Goal: Navigation & Orientation: Find specific page/section

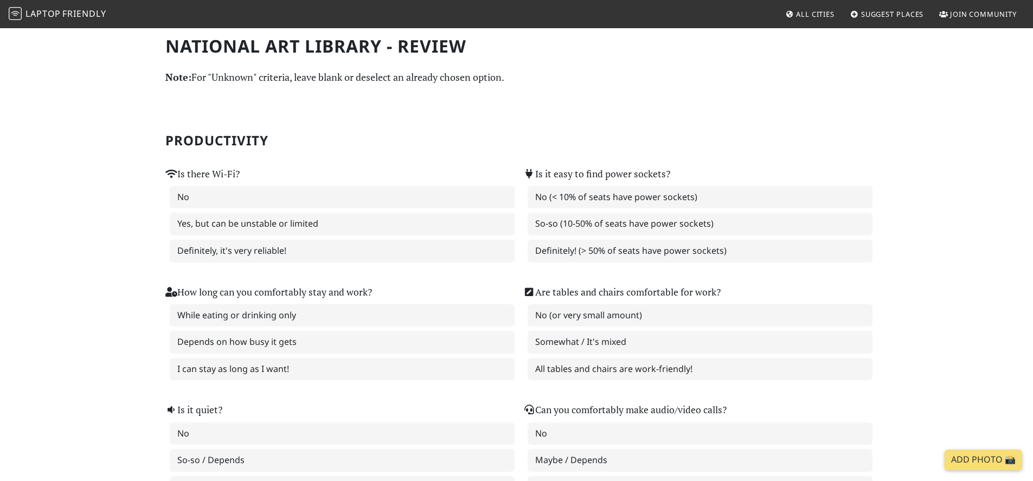
click at [66, 16] on span "Friendly" at bounding box center [83, 14] width 43 height 12
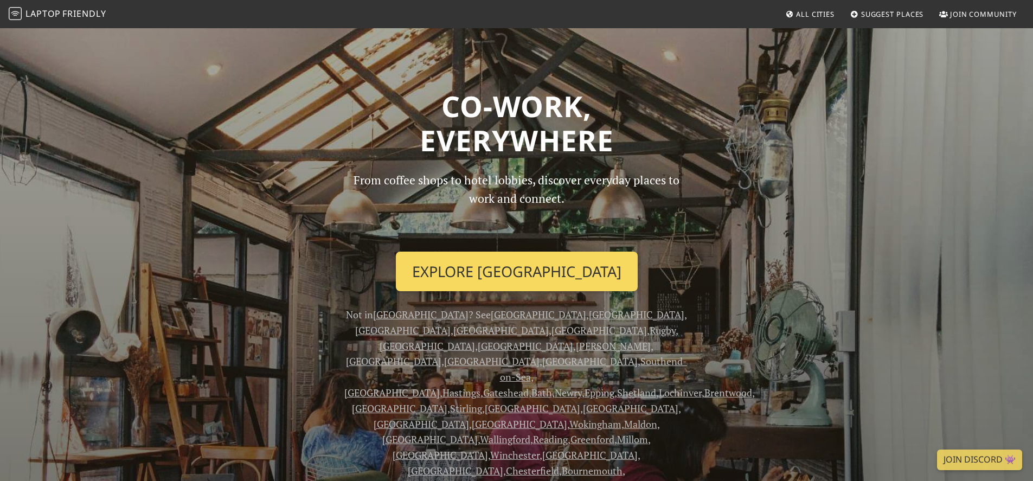
click at [529, 269] on link "Explore London" at bounding box center [517, 272] width 242 height 40
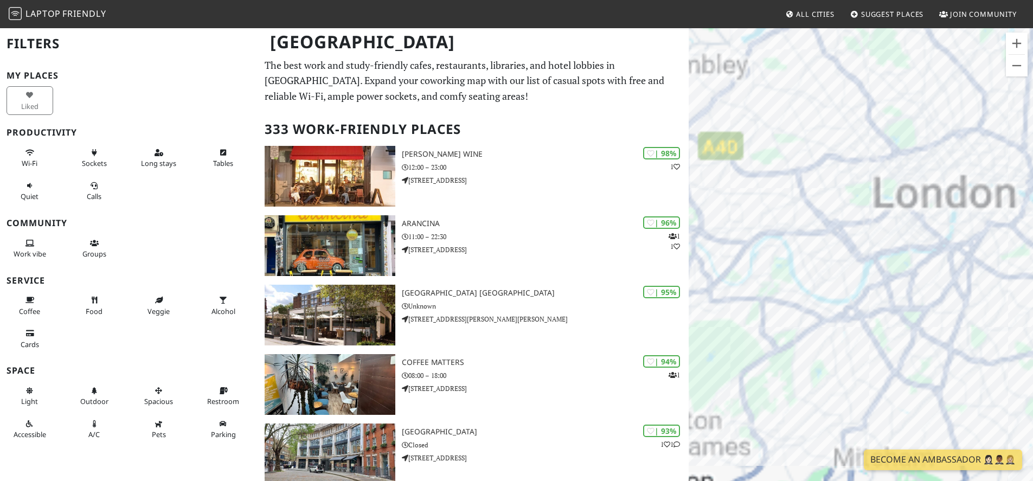
drag, startPoint x: 784, startPoint y: 179, endPoint x: 862, endPoint y: 307, distance: 149.9
click at [862, 307] on div at bounding box center [861, 267] width 344 height 481
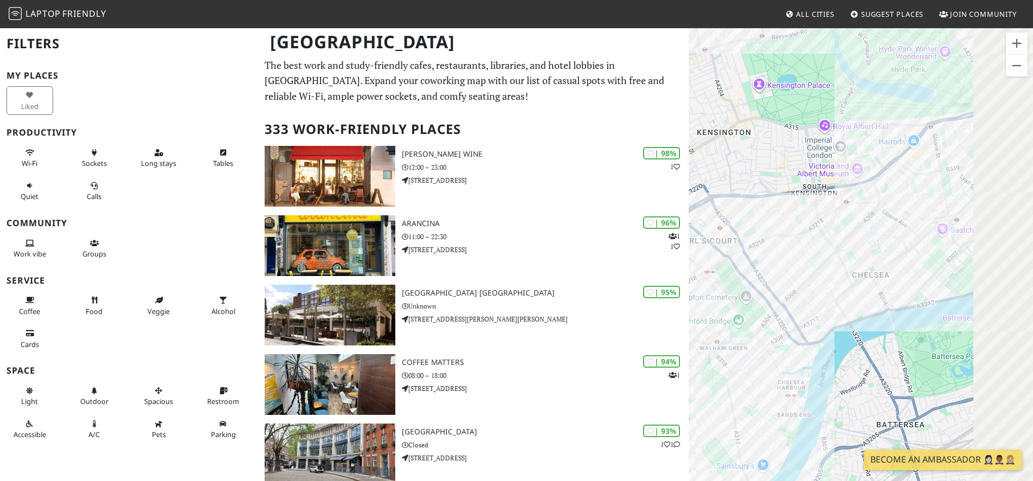
drag, startPoint x: 853, startPoint y: 245, endPoint x: 753, endPoint y: 233, distance: 100.9
click at [753, 233] on div at bounding box center [861, 267] width 344 height 481
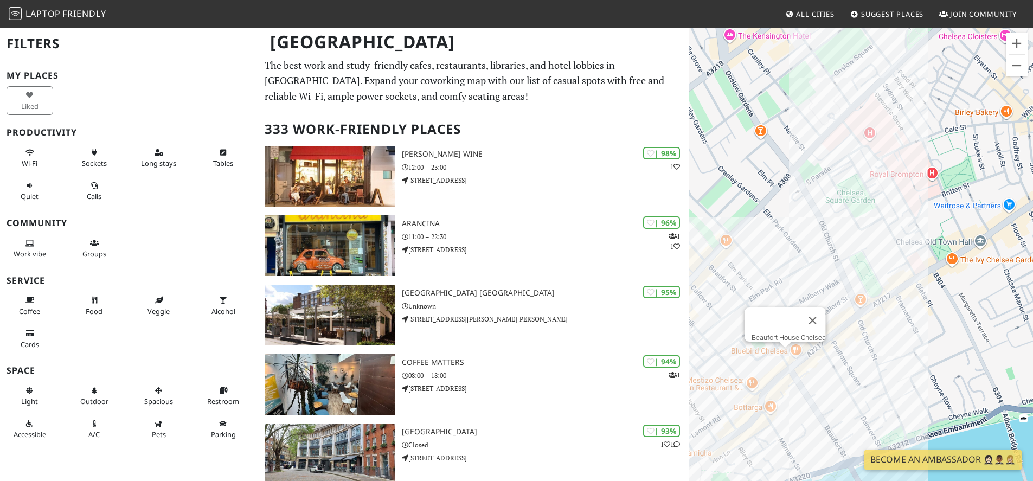
click at [789, 358] on div "Beaufort House Chelsea" at bounding box center [861, 267] width 344 height 481
click at [776, 333] on link "Beaufort House Chelsea" at bounding box center [788, 337] width 74 height 8
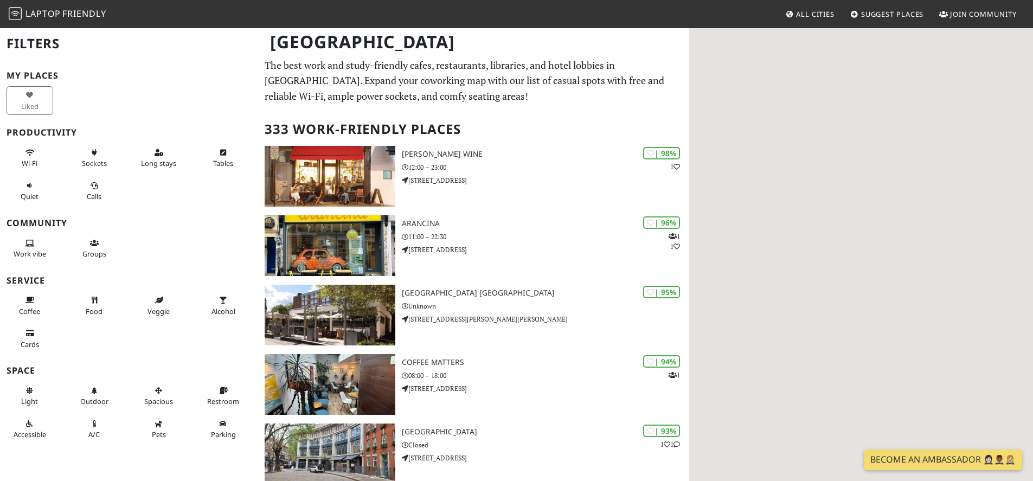
scroll to position [586, 0]
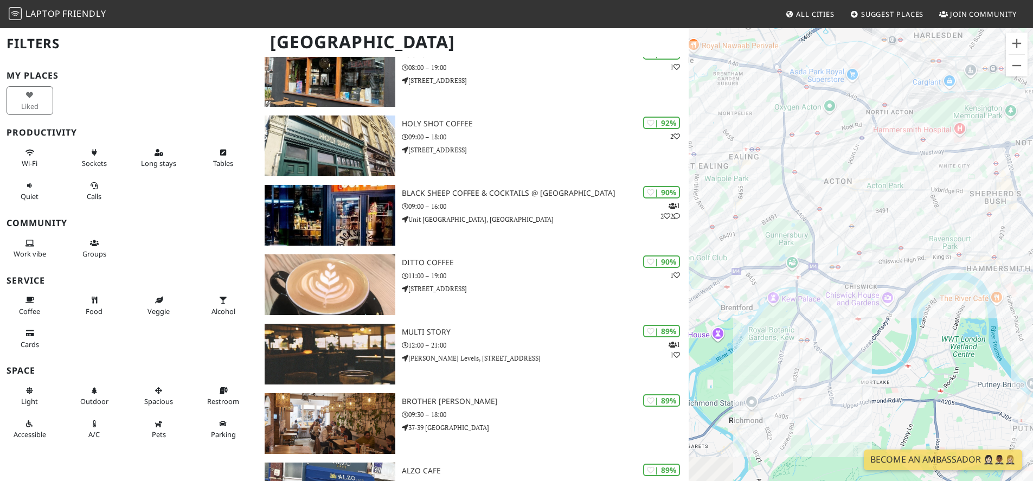
drag, startPoint x: 770, startPoint y: 298, endPoint x: 901, endPoint y: 300, distance: 130.7
click at [901, 300] on div at bounding box center [861, 267] width 344 height 481
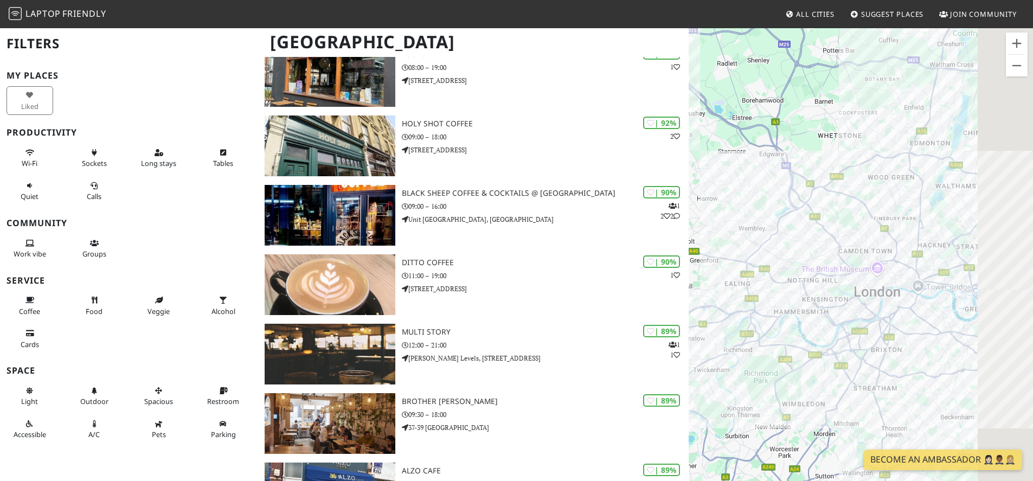
drag, startPoint x: 894, startPoint y: 303, endPoint x: 728, endPoint y: 322, distance: 167.6
click at [717, 325] on div at bounding box center [861, 267] width 344 height 481
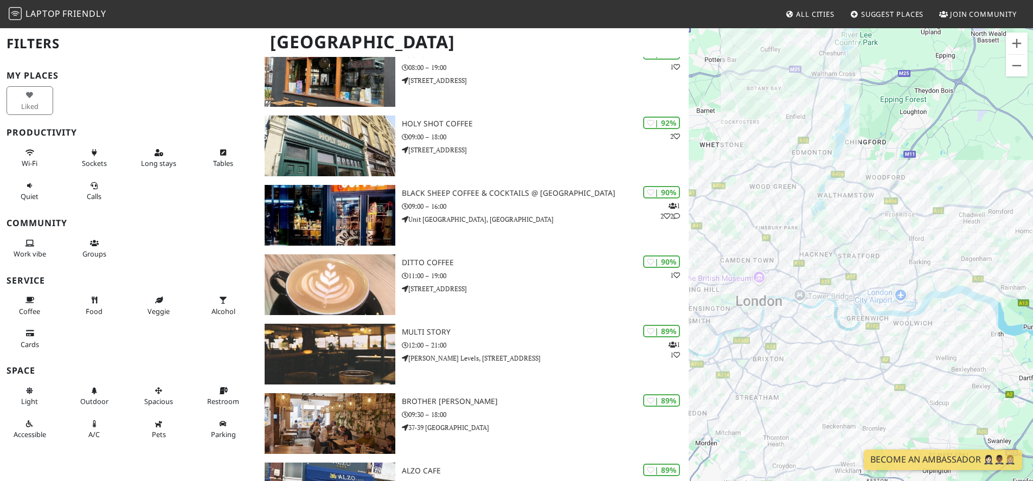
drag, startPoint x: 734, startPoint y: 338, endPoint x: 815, endPoint y: 316, distance: 84.2
click at [815, 316] on div at bounding box center [861, 267] width 344 height 481
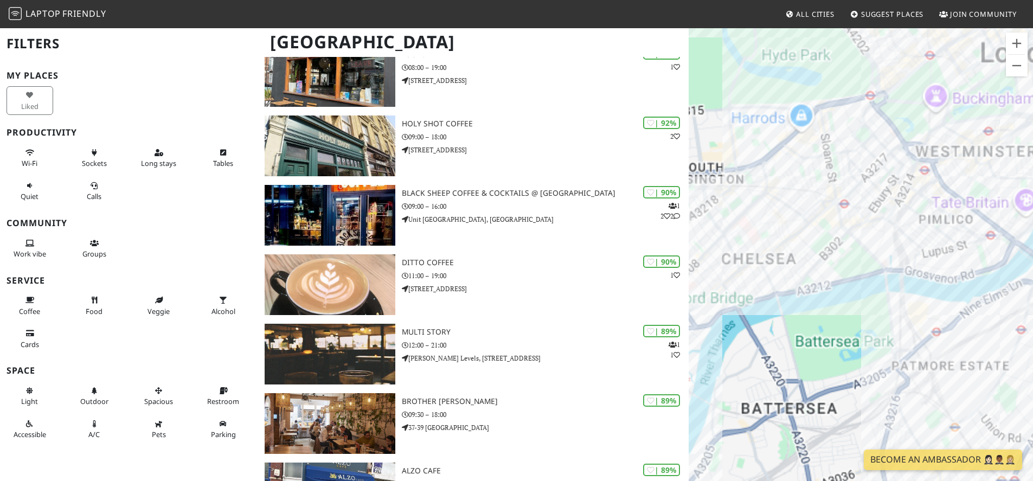
drag, startPoint x: 745, startPoint y: 291, endPoint x: 820, endPoint y: 294, distance: 74.9
click at [820, 294] on div at bounding box center [861, 267] width 344 height 481
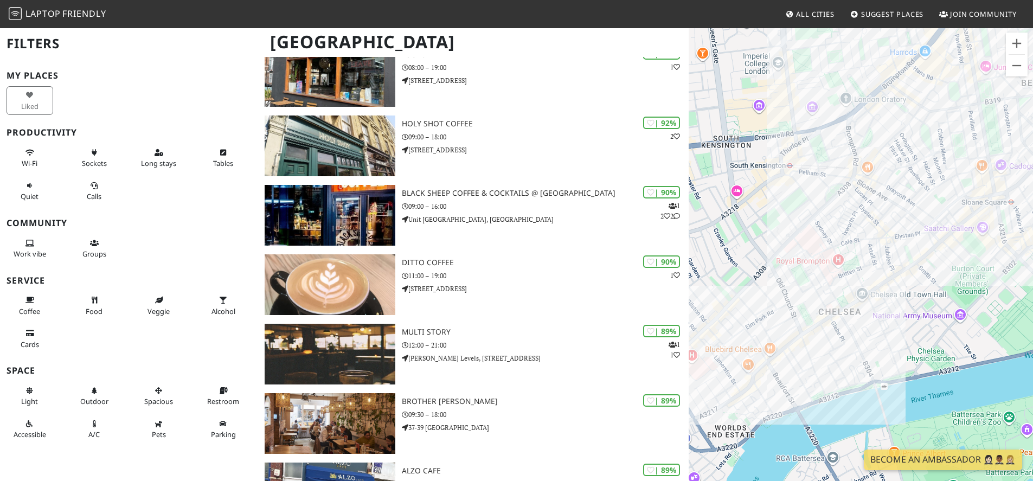
drag, startPoint x: 813, startPoint y: 261, endPoint x: 812, endPoint y: 350, distance: 88.9
click at [812, 350] on div at bounding box center [861, 267] width 344 height 481
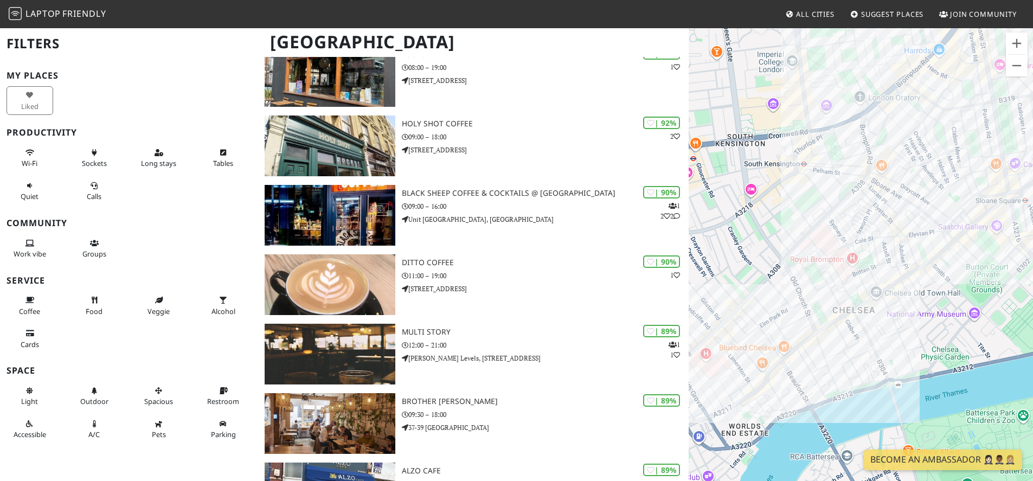
drag, startPoint x: 773, startPoint y: 362, endPoint x: 802, endPoint y: 275, distance: 92.2
click at [802, 275] on div at bounding box center [861, 267] width 344 height 481
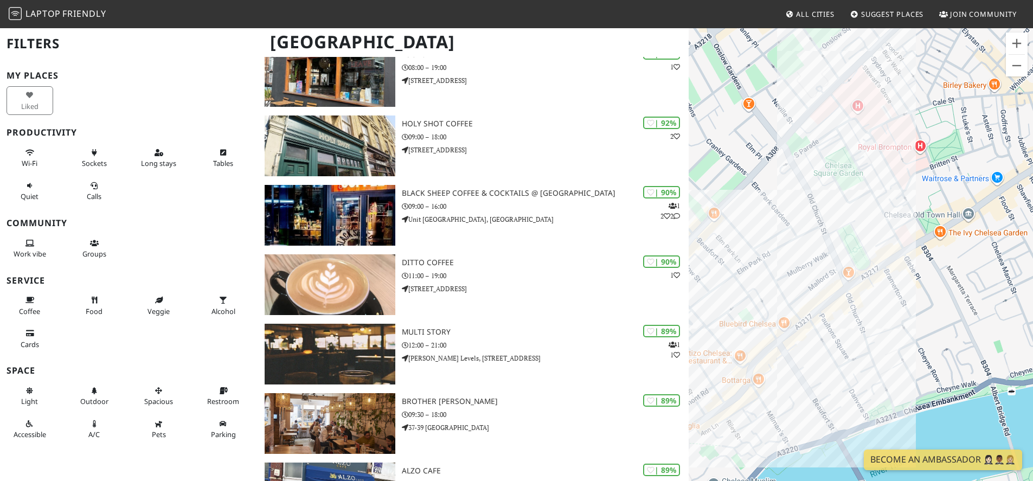
drag, startPoint x: 754, startPoint y: 352, endPoint x: 827, endPoint y: 344, distance: 73.6
click at [827, 344] on div at bounding box center [861, 267] width 344 height 481
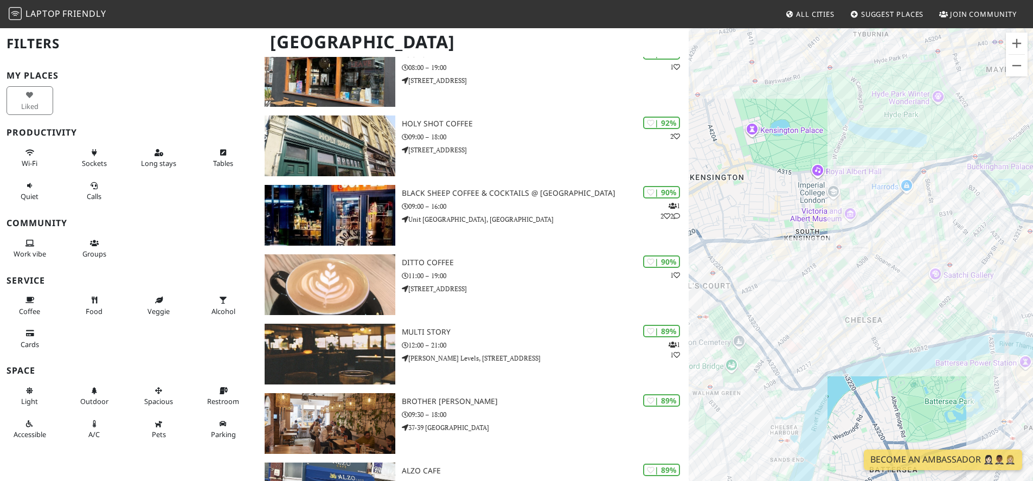
drag, startPoint x: 841, startPoint y: 295, endPoint x: 793, endPoint y: 316, distance: 52.0
click at [792, 315] on div at bounding box center [861, 267] width 344 height 481
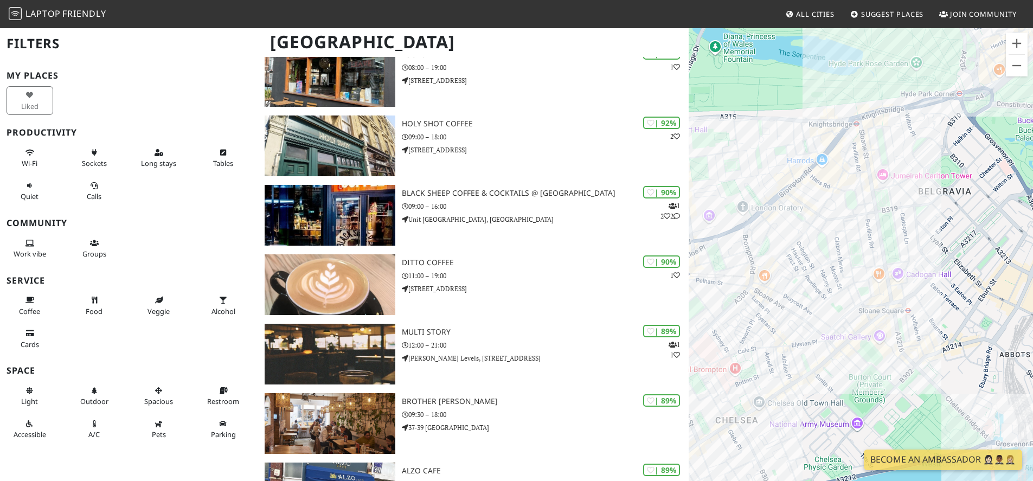
drag, startPoint x: 852, startPoint y: 221, endPoint x: 821, endPoint y: 283, distance: 69.6
click at [821, 283] on div at bounding box center [861, 267] width 344 height 481
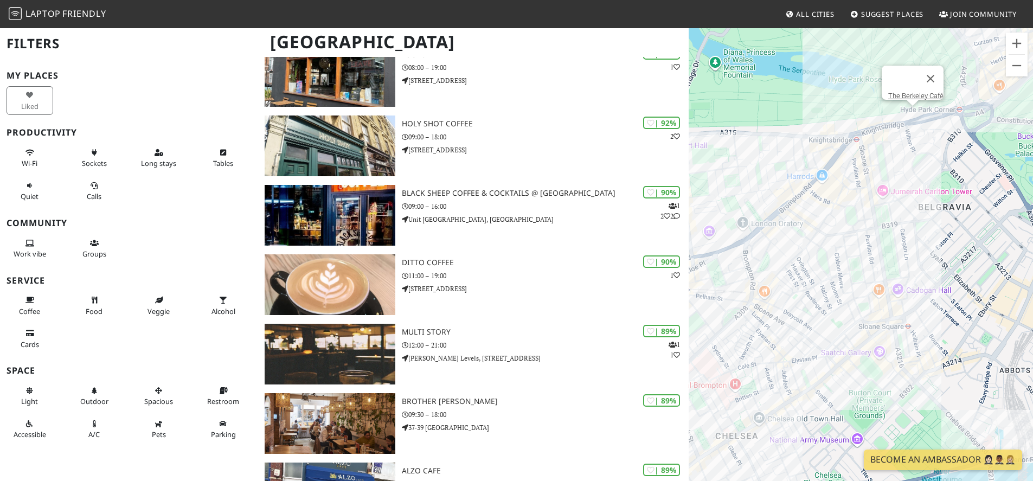
click at [911, 110] on div "The Berkeley Café" at bounding box center [861, 267] width 344 height 481
click at [916, 92] on link "The Berkeley Café" at bounding box center [915, 96] width 55 height 8
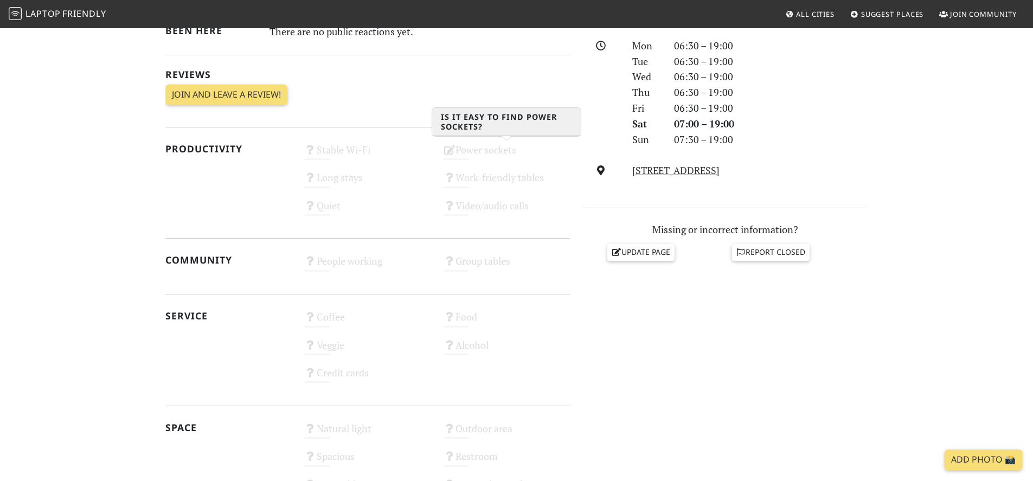
scroll to position [455, 0]
